Goal: Information Seeking & Learning: Check status

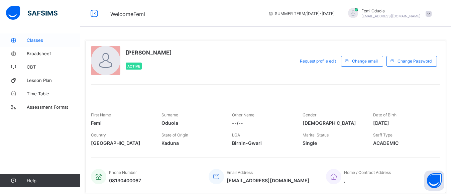
click at [38, 42] on span "Classes" at bounding box center [53, 39] width 53 height 5
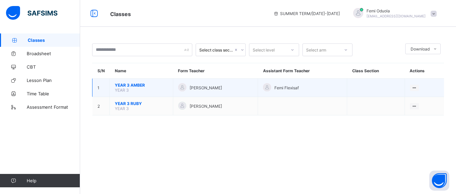
click at [134, 88] on td "YEAR 3 AMBER YEAR 3" at bounding box center [141, 88] width 63 height 18
click at [135, 87] on span "YEAR 3 AMBER" at bounding box center [141, 85] width 53 height 5
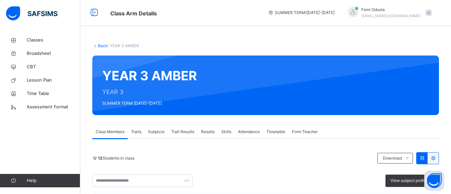
scroll to position [67, 0]
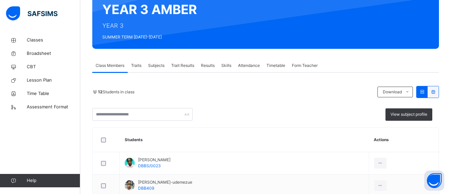
click at [209, 66] on span "Results" at bounding box center [208, 65] width 14 height 6
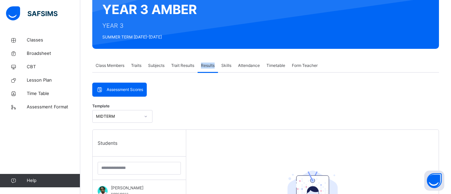
click at [209, 66] on span "Results" at bounding box center [208, 65] width 14 height 6
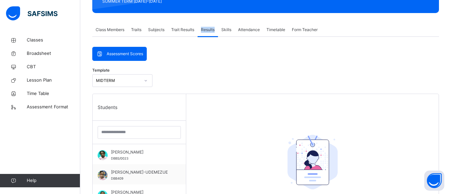
scroll to position [107, 0]
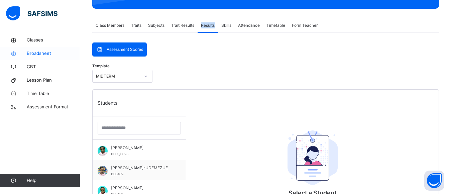
click at [35, 54] on span "Broadsheet" at bounding box center [53, 53] width 53 height 7
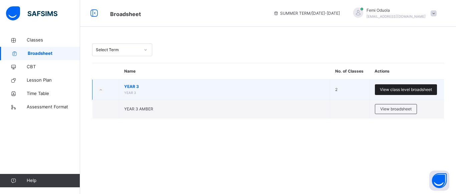
click at [394, 91] on span "View class level broadsheet" at bounding box center [406, 90] width 52 height 6
click at [394, 91] on div "Select Term Name No. of Classes Actions YEAR 3 YEAR 3 2 View class level broads…" at bounding box center [268, 97] width 376 height 194
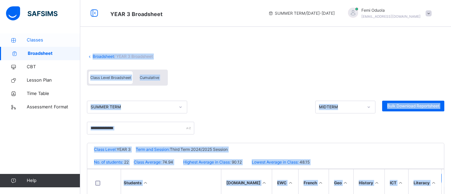
click at [52, 40] on span "Classes" at bounding box center [53, 40] width 53 height 7
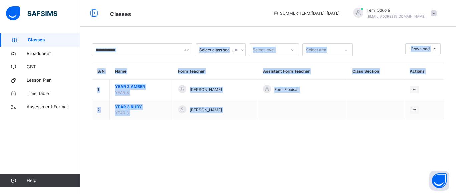
click at [43, 41] on span "Classes" at bounding box center [54, 40] width 52 height 7
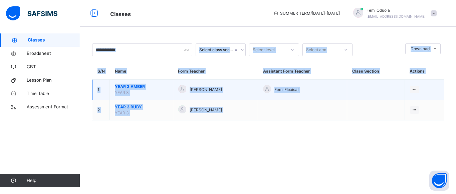
click at [129, 92] on span "YEAR 3" at bounding box center [122, 92] width 14 height 5
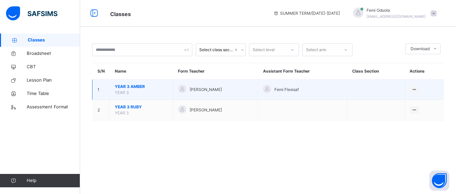
click at [129, 92] on span "YEAR 3" at bounding box center [122, 92] width 14 height 5
click at [147, 87] on span "YEAR 3 AMBER" at bounding box center [141, 87] width 53 height 6
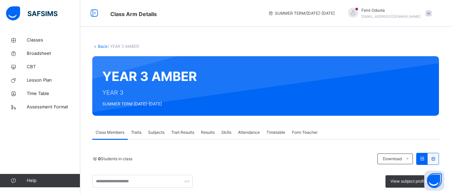
click at [208, 132] on span "Results" at bounding box center [208, 132] width 14 height 6
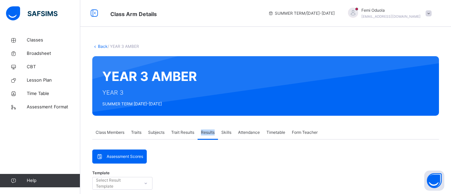
click at [208, 132] on span "Results" at bounding box center [208, 132] width 14 height 6
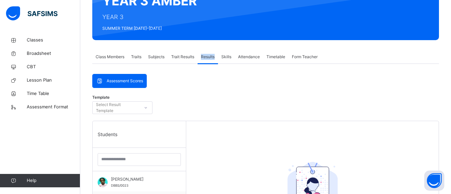
scroll to position [80, 0]
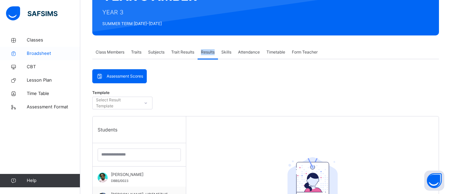
click at [40, 54] on span "Broadsheet" at bounding box center [53, 53] width 53 height 7
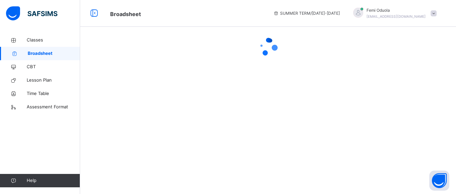
click at [55, 54] on span "Broadsheet" at bounding box center [54, 53] width 52 height 7
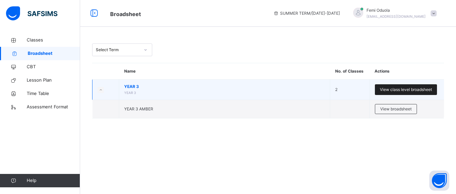
click at [405, 89] on span "View class level broadsheet" at bounding box center [406, 90] width 52 height 6
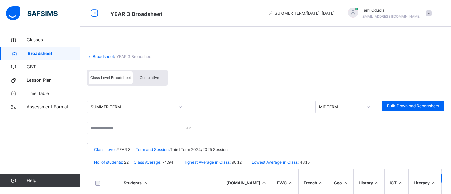
click at [150, 79] on span "Cumulative" at bounding box center [149, 77] width 19 height 5
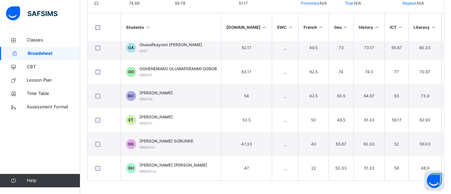
scroll to position [393, 0]
click at [444, 179] on div "Students [DOMAIN_NAME] EWC [PERSON_NAME] History ICT Literacy Music Numeracy P.…" at bounding box center [265, 96] width 357 height 167
click at [444, 72] on div "De Beautiful Beginning School Date: [DATE] 8:46:33 am No. of student: 22 Class …" at bounding box center [265, 83] width 357 height 193
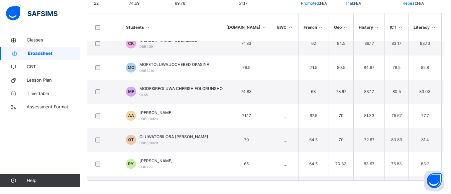
scroll to position [0, 0]
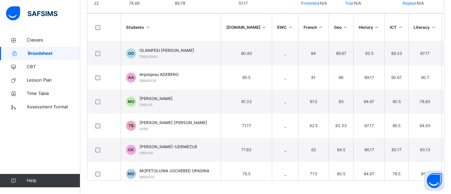
click at [444, 15] on div "De Beautiful Beginning School Date: [DATE] 8:46:33 am No. of student: 22 Class …" at bounding box center [265, 83] width 357 height 193
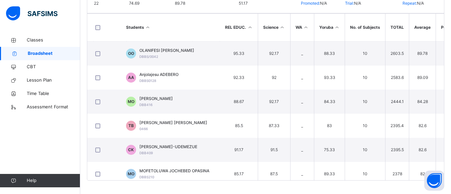
scroll to position [144, 315]
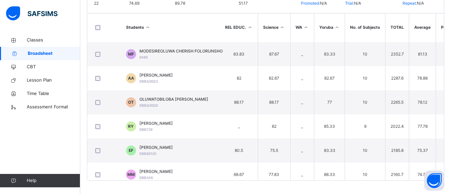
click at [450, 109] on div "Broadsheet / YEAR 3 Broadsheet Class Level Broadsheet Cumulative SUMMER TERM CU…" at bounding box center [265, 27] width 371 height 331
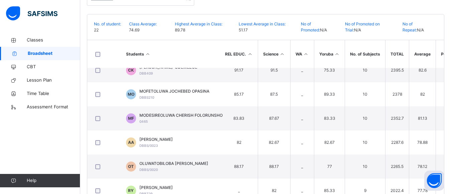
scroll to position [250, 315]
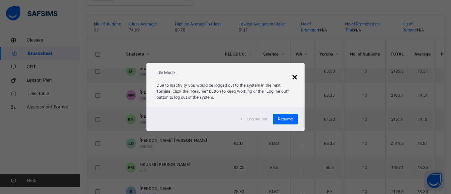
click at [296, 77] on div "×" at bounding box center [294, 77] width 6 height 14
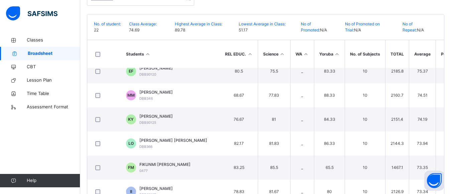
scroll to position [393, 315]
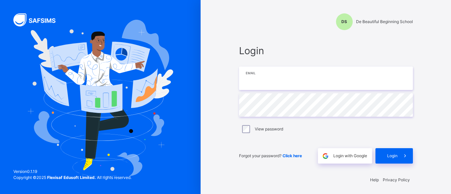
type input "**********"
